Goal: Navigation & Orientation: Understand site structure

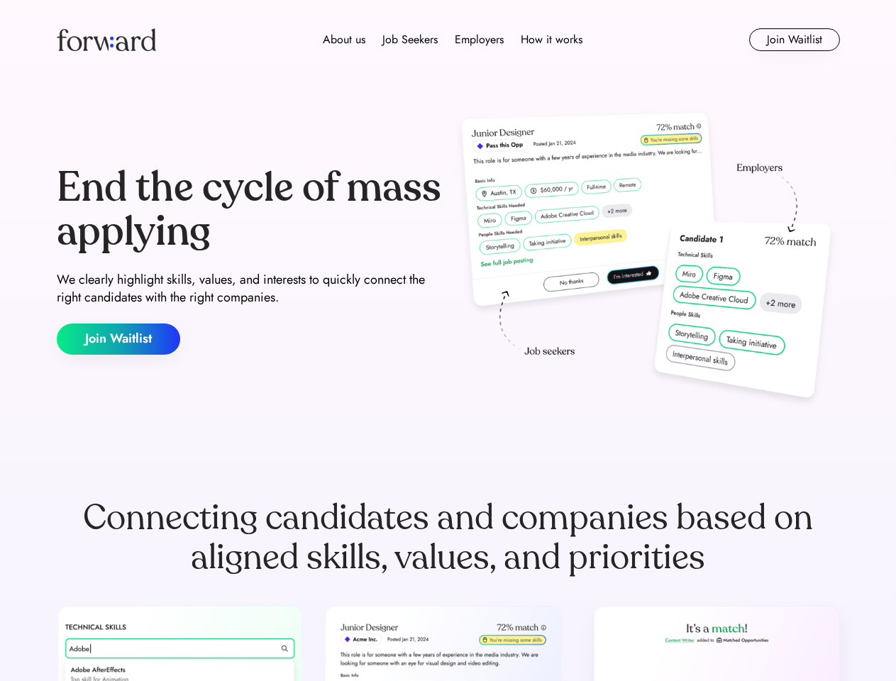
click at [448, 341] on div "End the cycle of mass applying We clearly highlight skills, values, and interes…" at bounding box center [448, 260] width 783 height 305
click at [448, 40] on div "About us Job Seekers Employers How it works" at bounding box center [452, 39] width 559 height 17
click at [106, 40] on img at bounding box center [106, 39] width 99 height 23
click at [453, 40] on div "About us Job Seekers Employers How it works" at bounding box center [452, 39] width 559 height 17
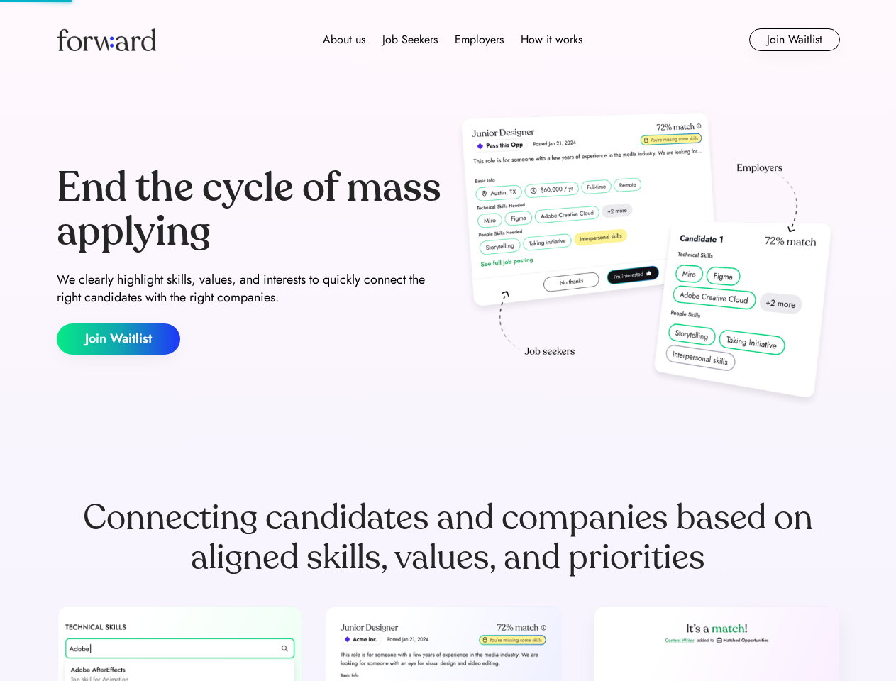
click at [344, 40] on div "About us" at bounding box center [344, 39] width 43 height 17
click at [410, 40] on div "Job Seekers" at bounding box center [409, 39] width 55 height 17
click at [479, 40] on div "Employers" at bounding box center [479, 39] width 49 height 17
click at [551, 40] on div "How it works" at bounding box center [552, 39] width 62 height 17
click at [794, 40] on button "Join Waitlist" at bounding box center [794, 39] width 91 height 23
